Goal: Task Accomplishment & Management: Manage account settings

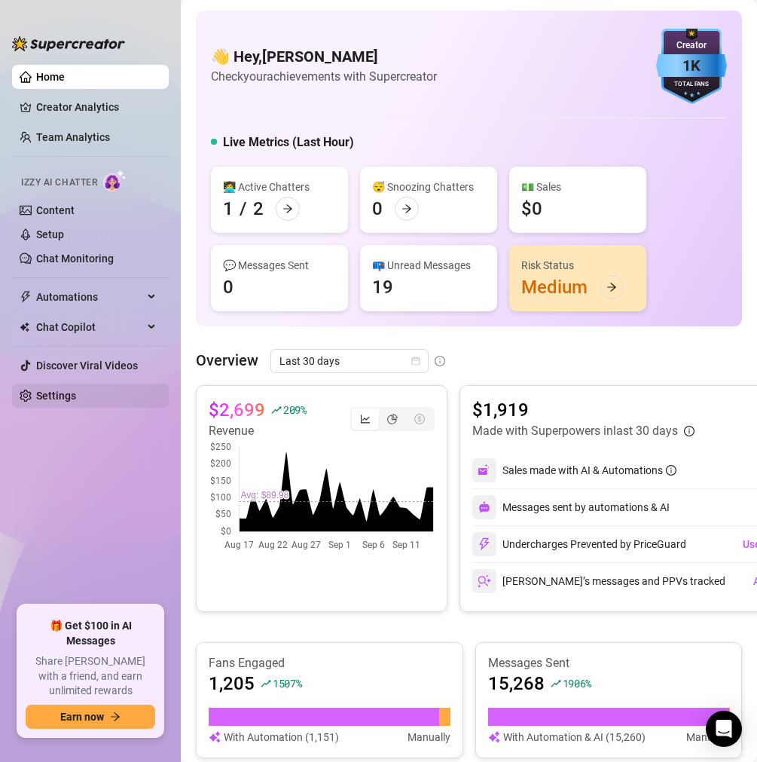
click at [50, 394] on link "Settings" at bounding box center [56, 395] width 40 height 12
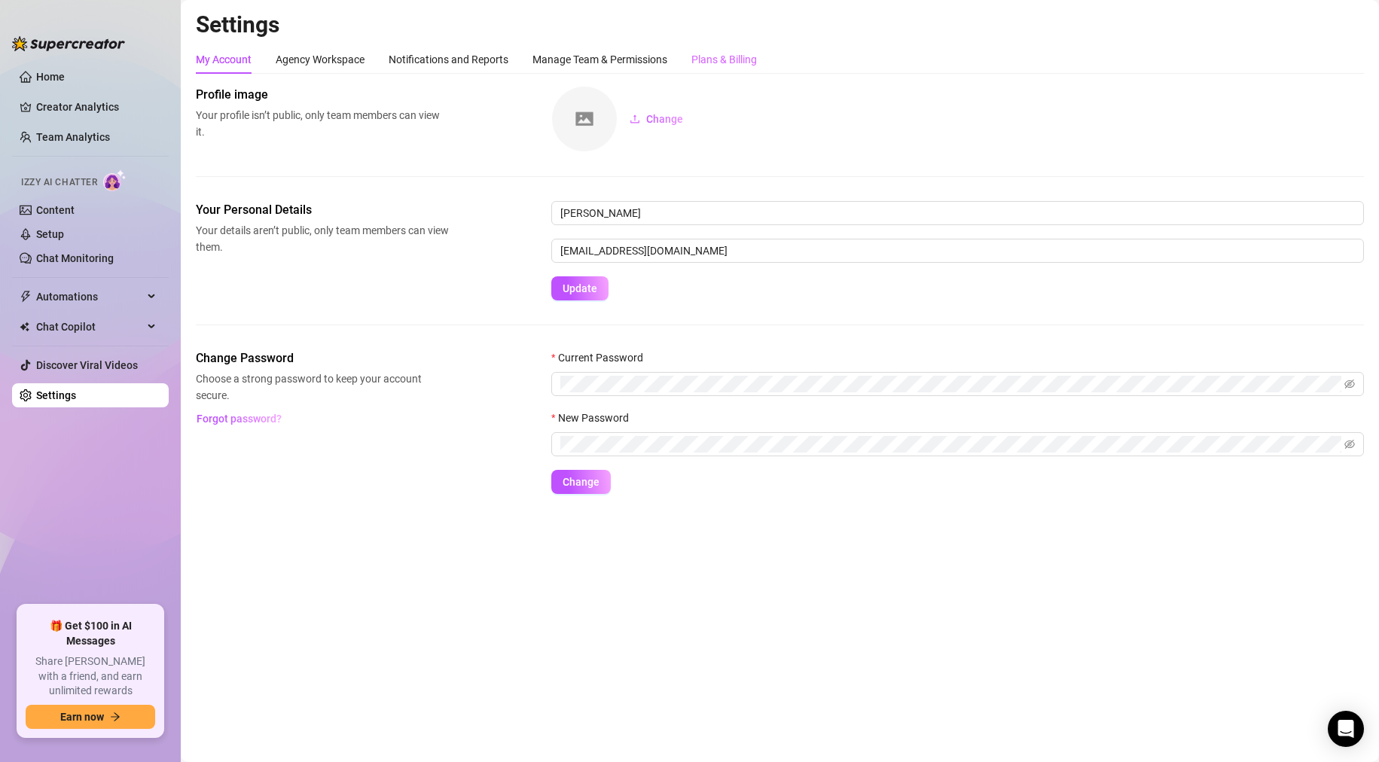
click at [739, 72] on div "Plans & Billing" at bounding box center [725, 59] width 66 height 29
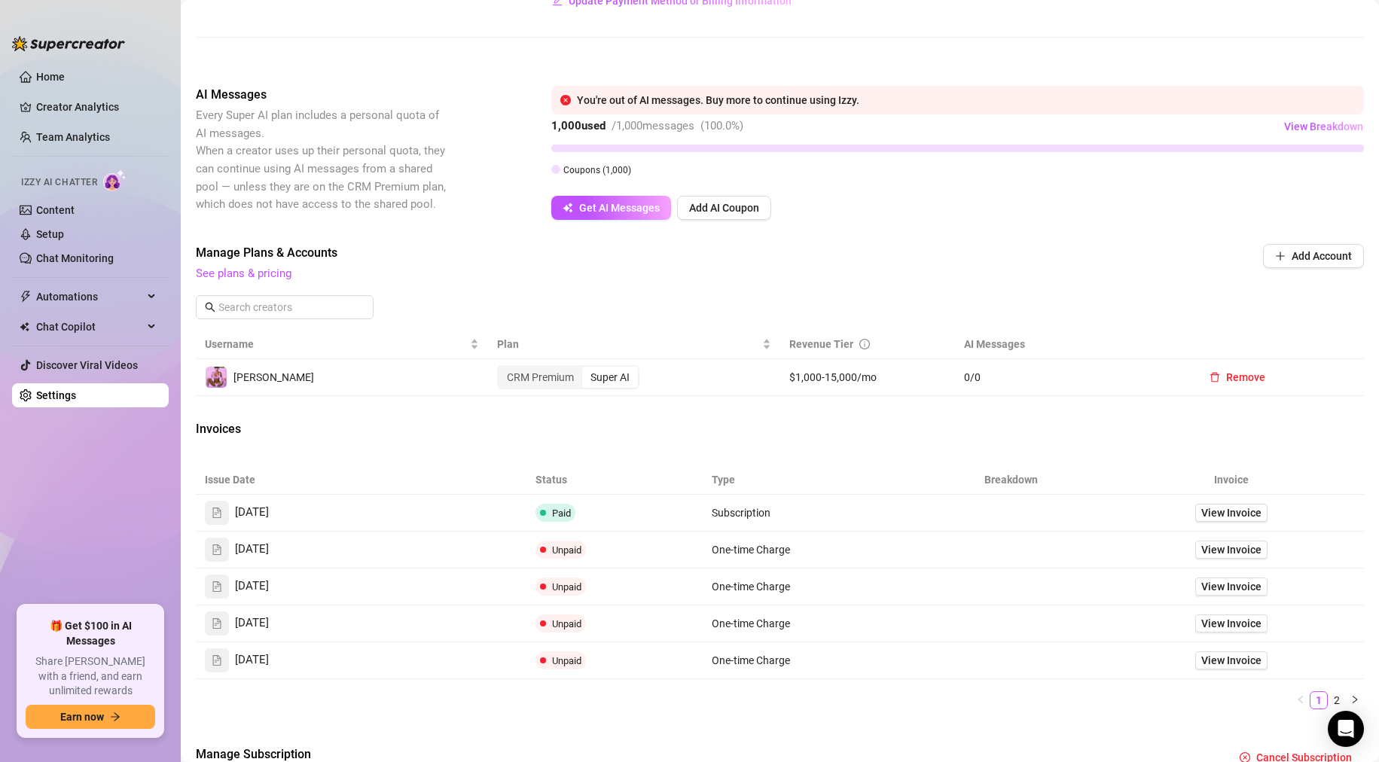
scroll to position [231, 0]
click at [611, 380] on div "Super AI" at bounding box center [610, 378] width 56 height 21
click at [586, 370] on input "Super AI" at bounding box center [586, 370] width 0 height 0
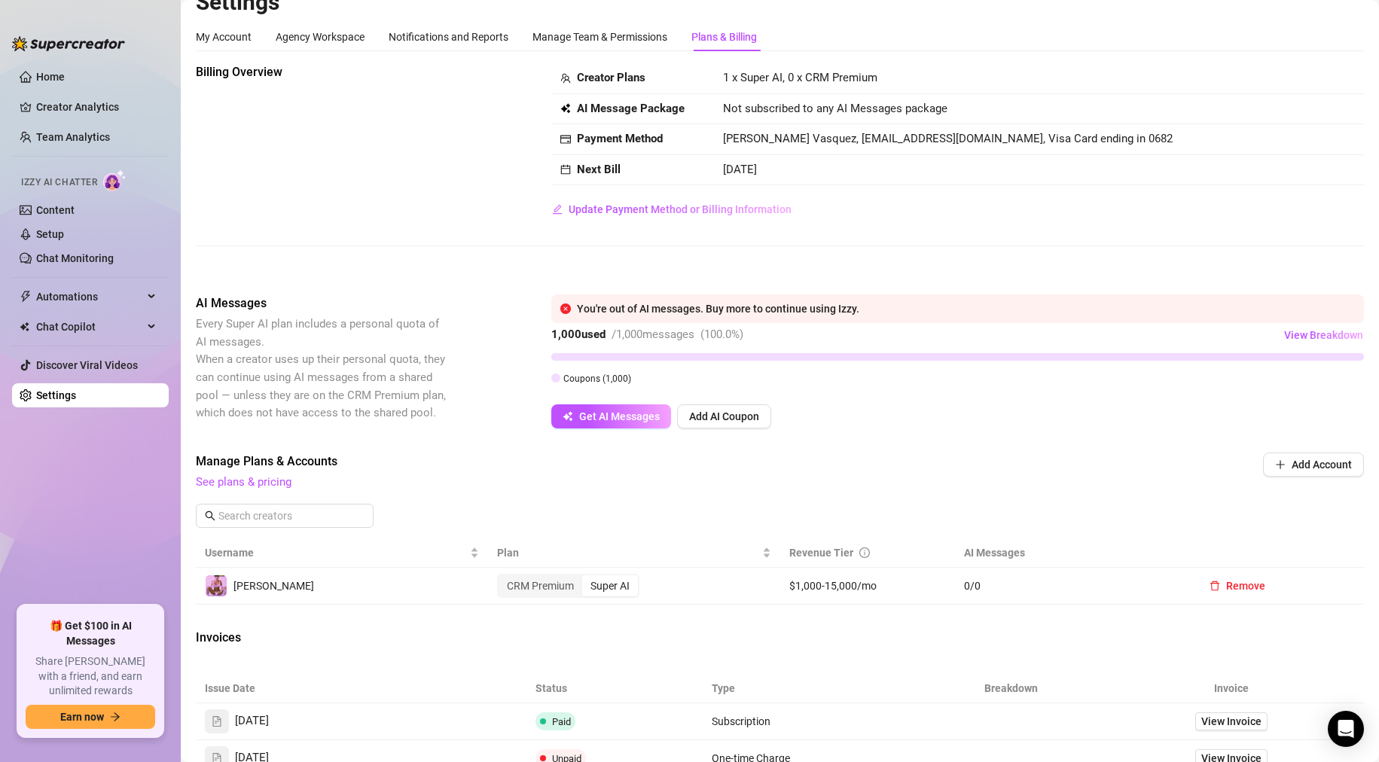
scroll to position [0, 0]
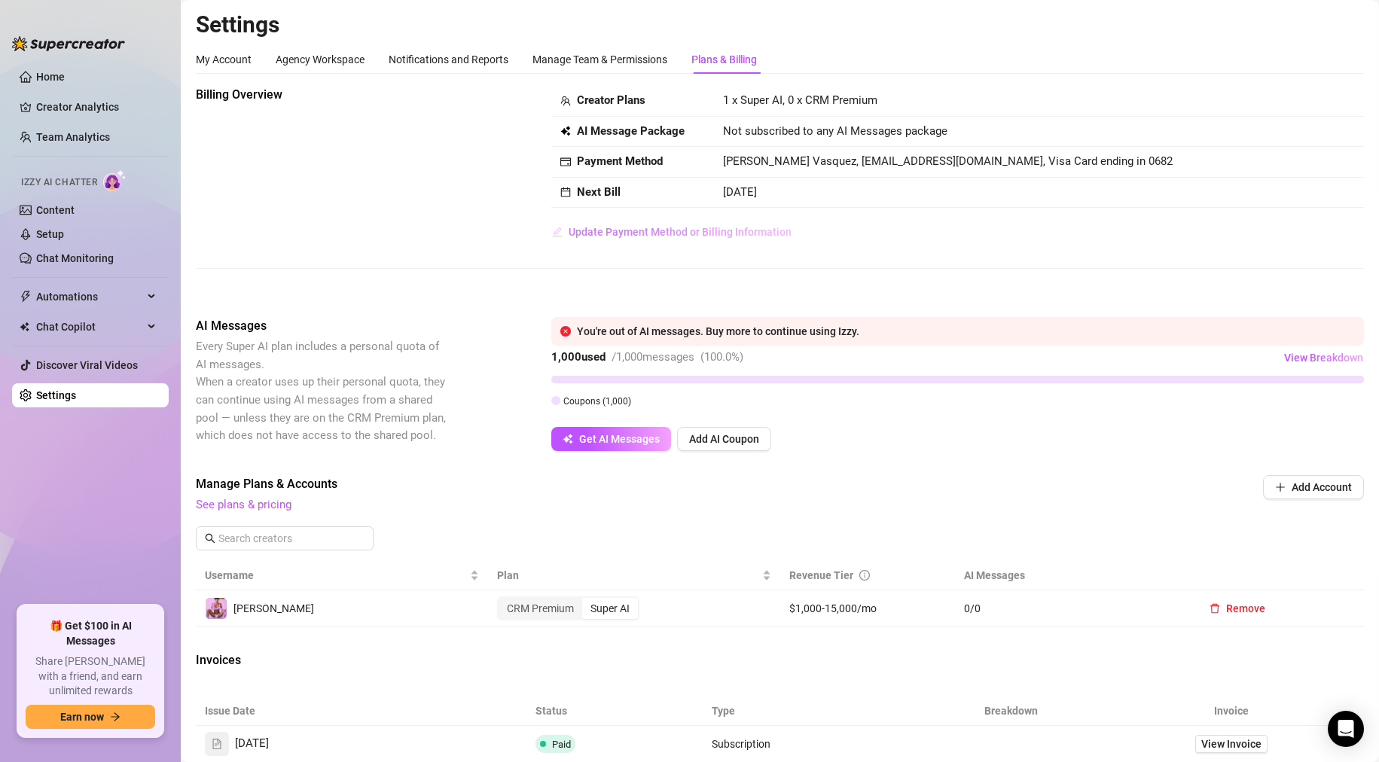
click at [671, 233] on span "Update Payment Method or Billing Information" at bounding box center [680, 232] width 223 height 12
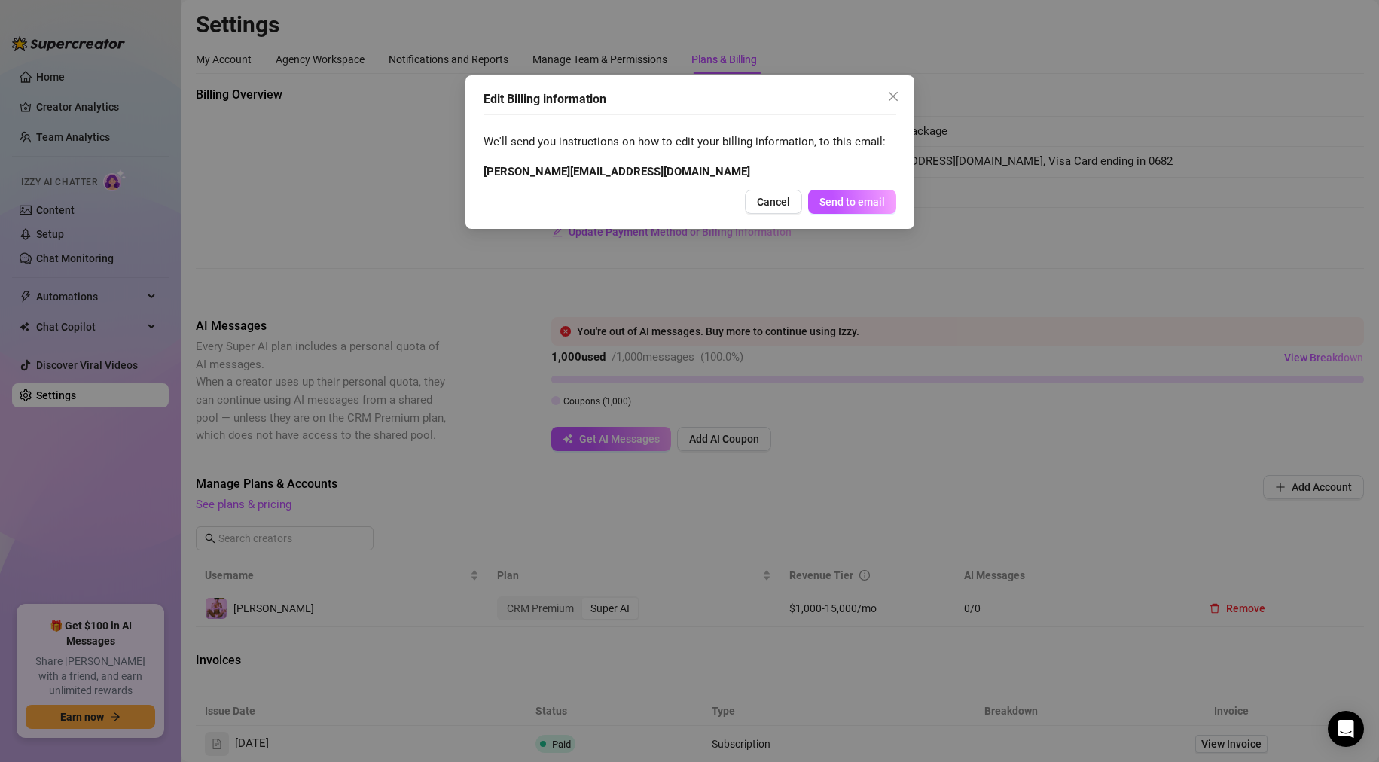
click at [756, 99] on icon "close" at bounding box center [893, 96] width 12 height 12
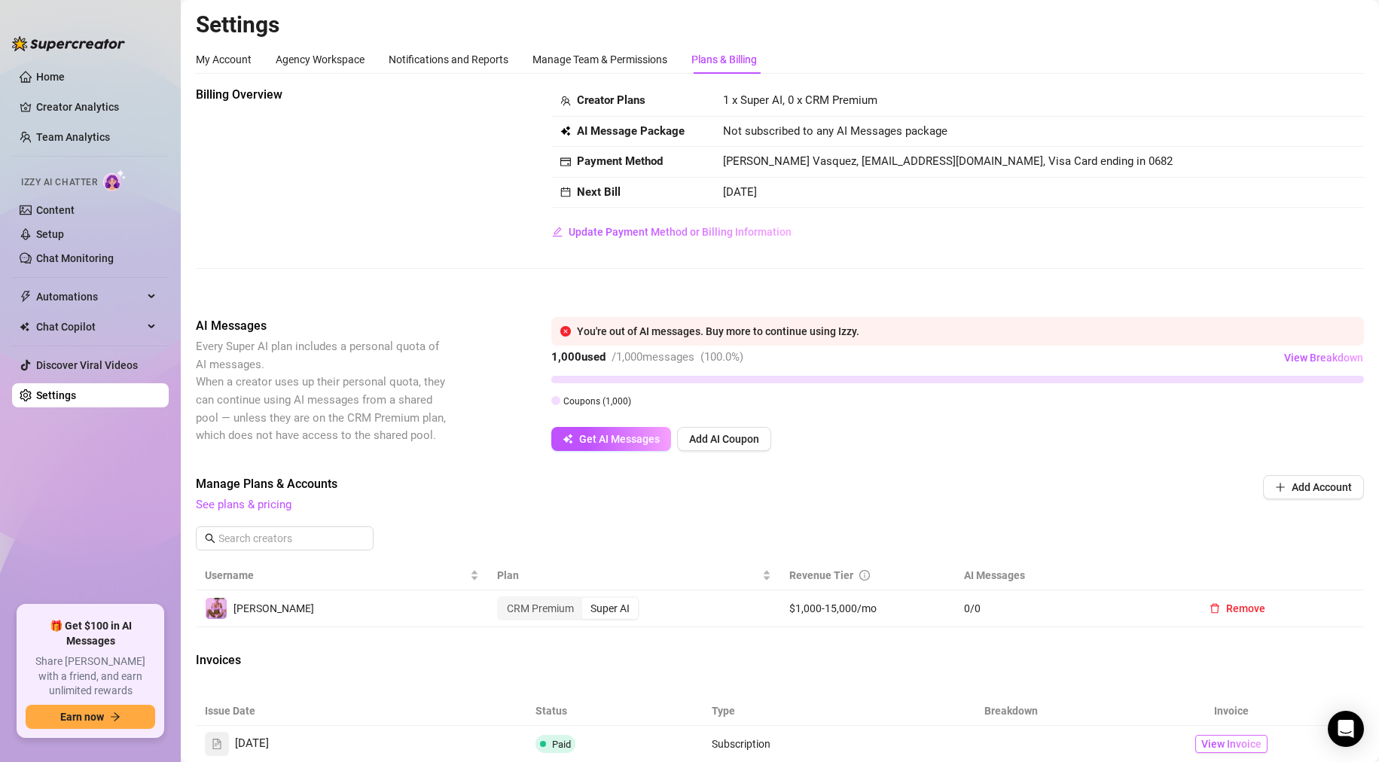
click at [756, 744] on span "View Invoice" at bounding box center [1232, 744] width 60 height 17
click at [465, 172] on div "Billing Overview Creator Plans 1 x Super AI, 0 x CRM Premium AI Message Package…" at bounding box center [780, 165] width 1168 height 158
click at [266, 503] on link "See plans & pricing" at bounding box center [244, 505] width 96 height 14
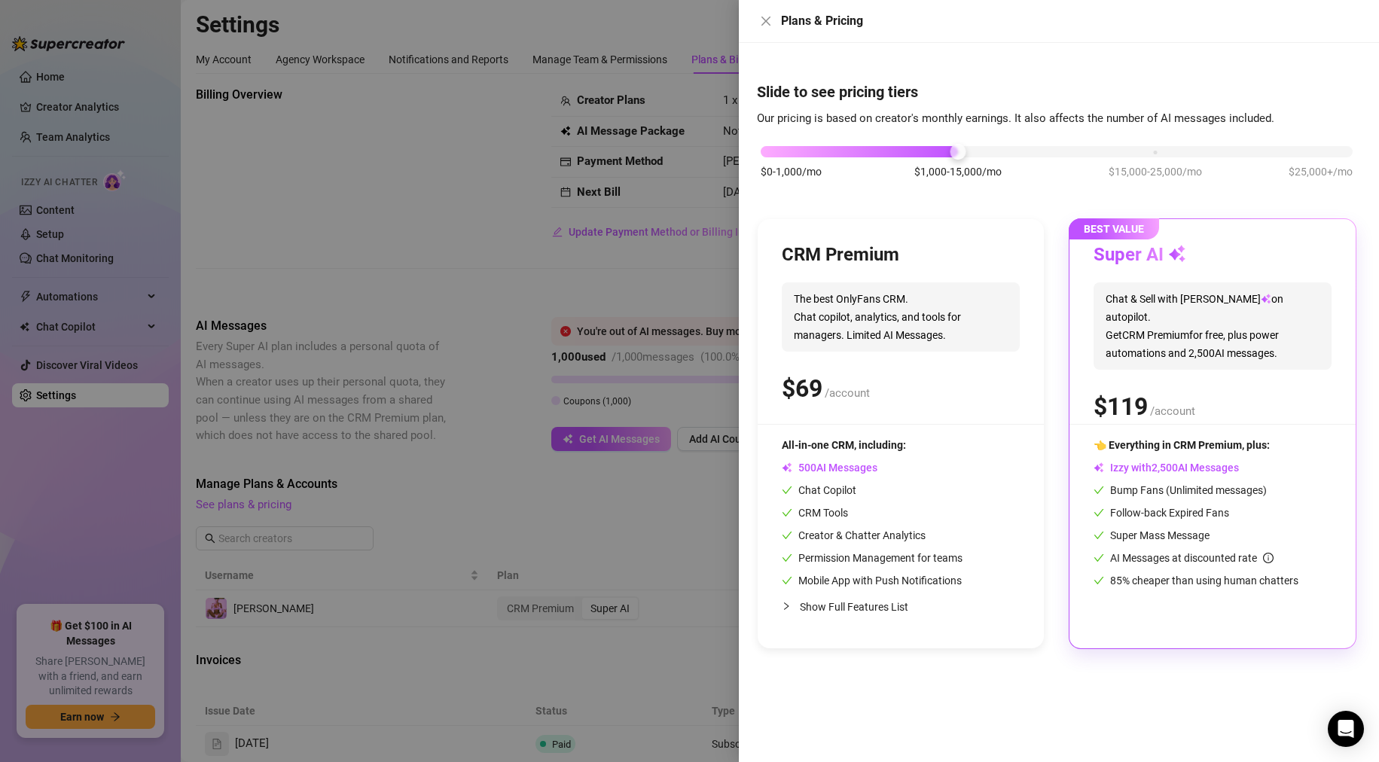
click at [541, 298] on div at bounding box center [689, 381] width 1379 height 762
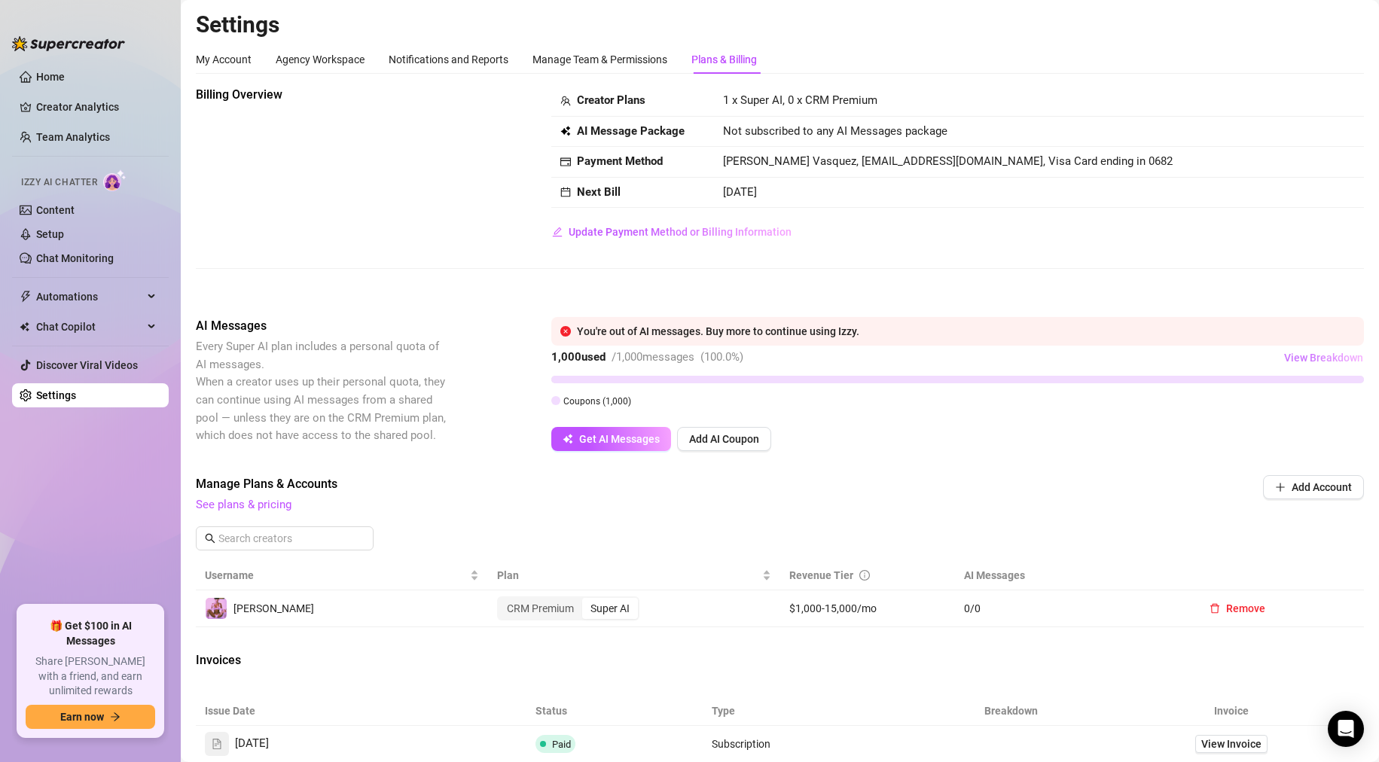
click at [756, 359] on span "View Breakdown" at bounding box center [1323, 358] width 79 height 12
click at [637, 446] on button "Get AI Messages" at bounding box center [611, 439] width 120 height 24
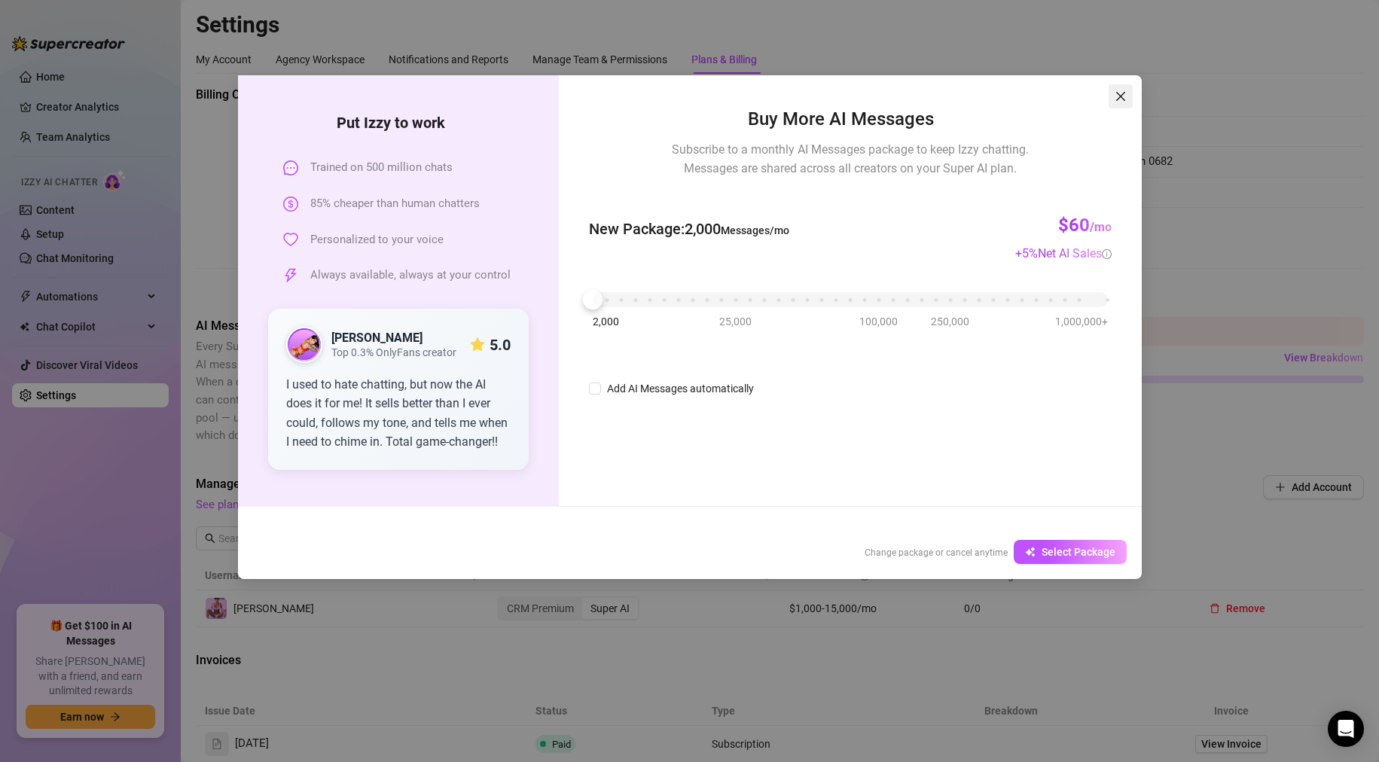
click at [756, 96] on icon "close" at bounding box center [1121, 96] width 12 height 12
